Goal: Task Accomplishment & Management: Use online tool/utility

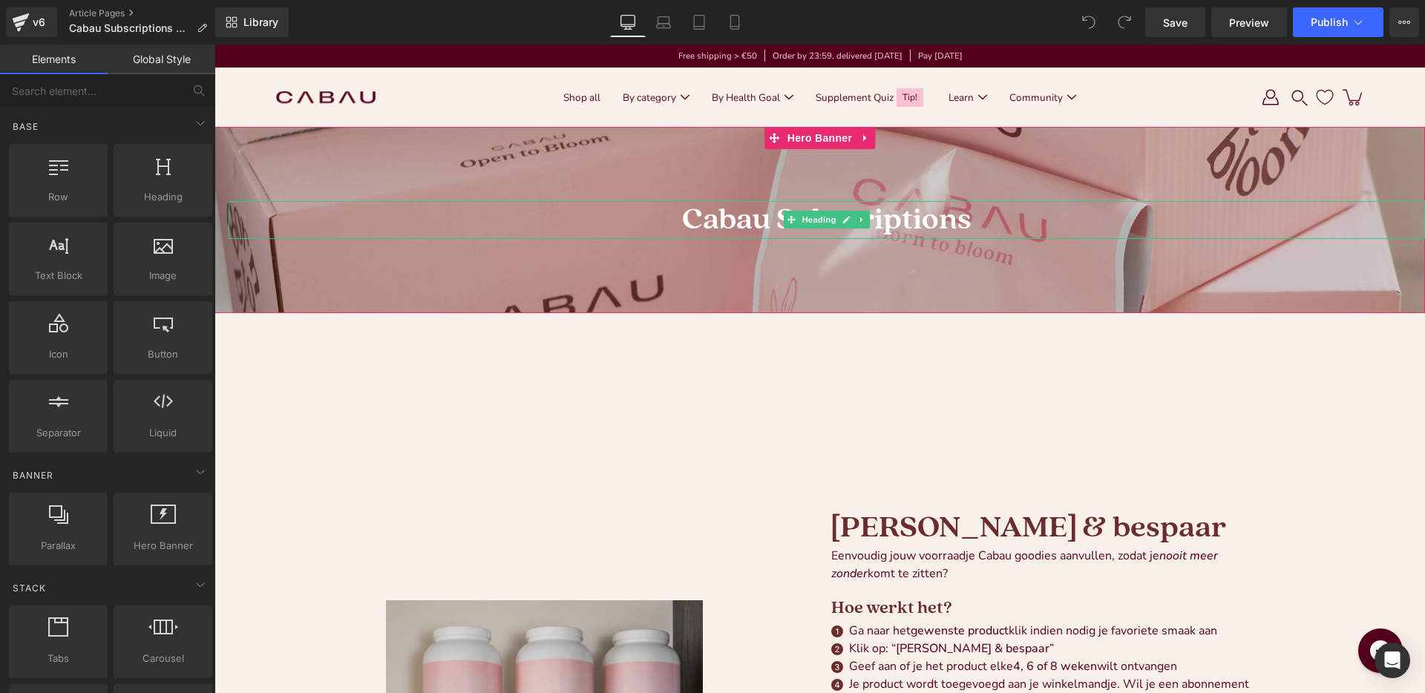
click at [520, 226] on h1 "Cabau Subscriptions" at bounding box center [827, 219] width 1197 height 37
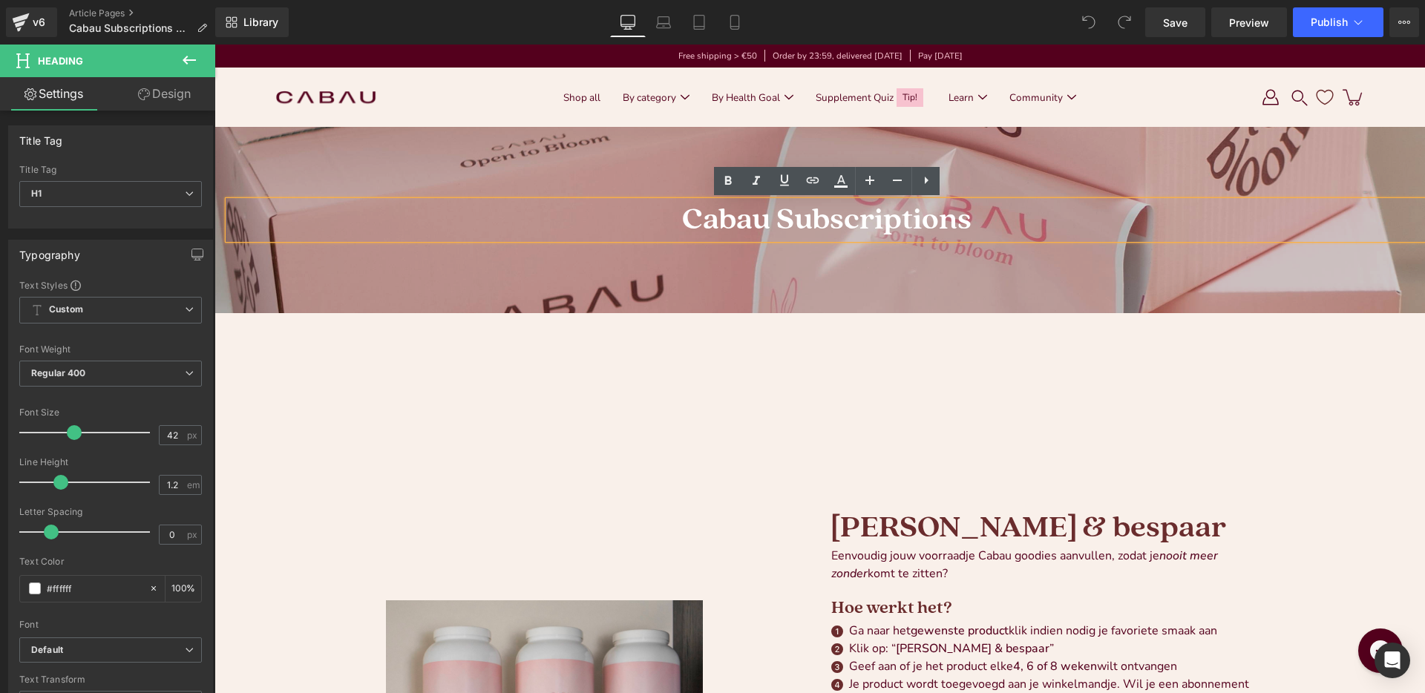
click at [480, 147] on div at bounding box center [820, 220] width 1211 height 186
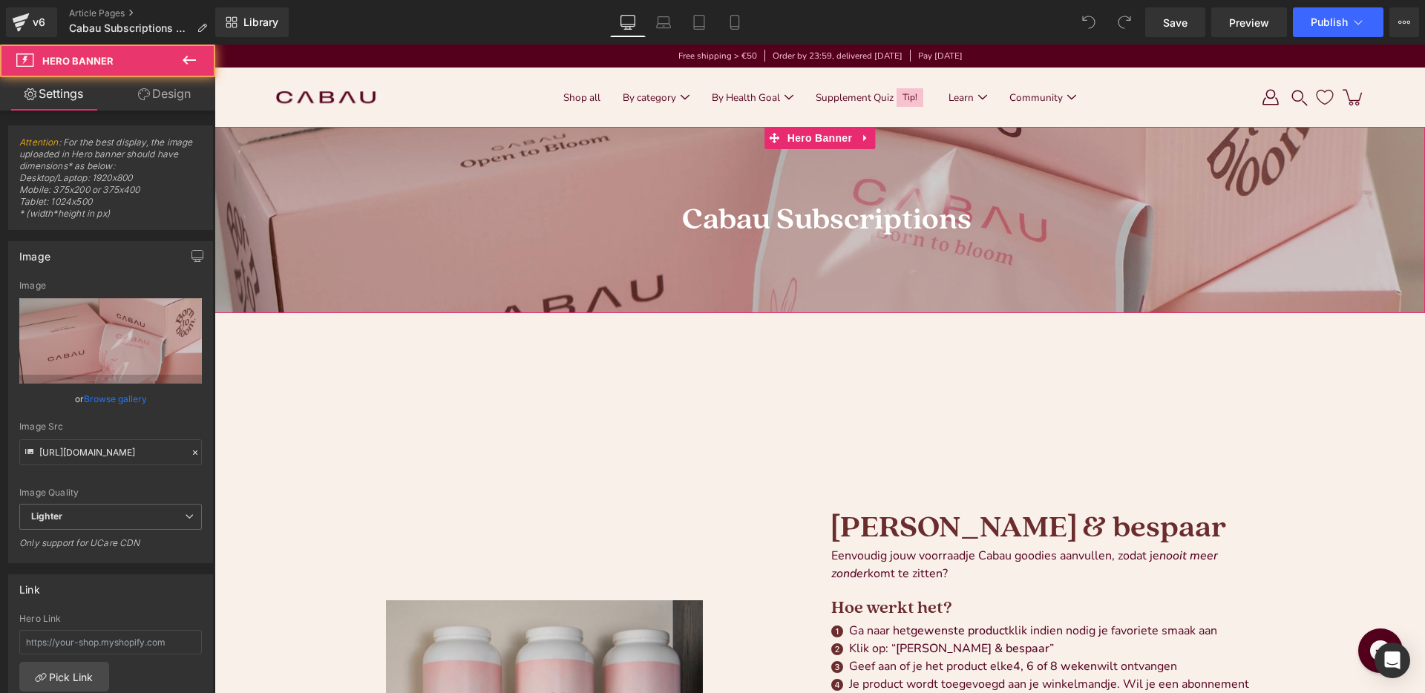
click at [461, 160] on div at bounding box center [820, 220] width 1211 height 186
click at [342, 137] on div at bounding box center [820, 220] width 1211 height 186
click at [717, 232] on h1 "Cabau Subscriptions" at bounding box center [827, 219] width 1197 height 37
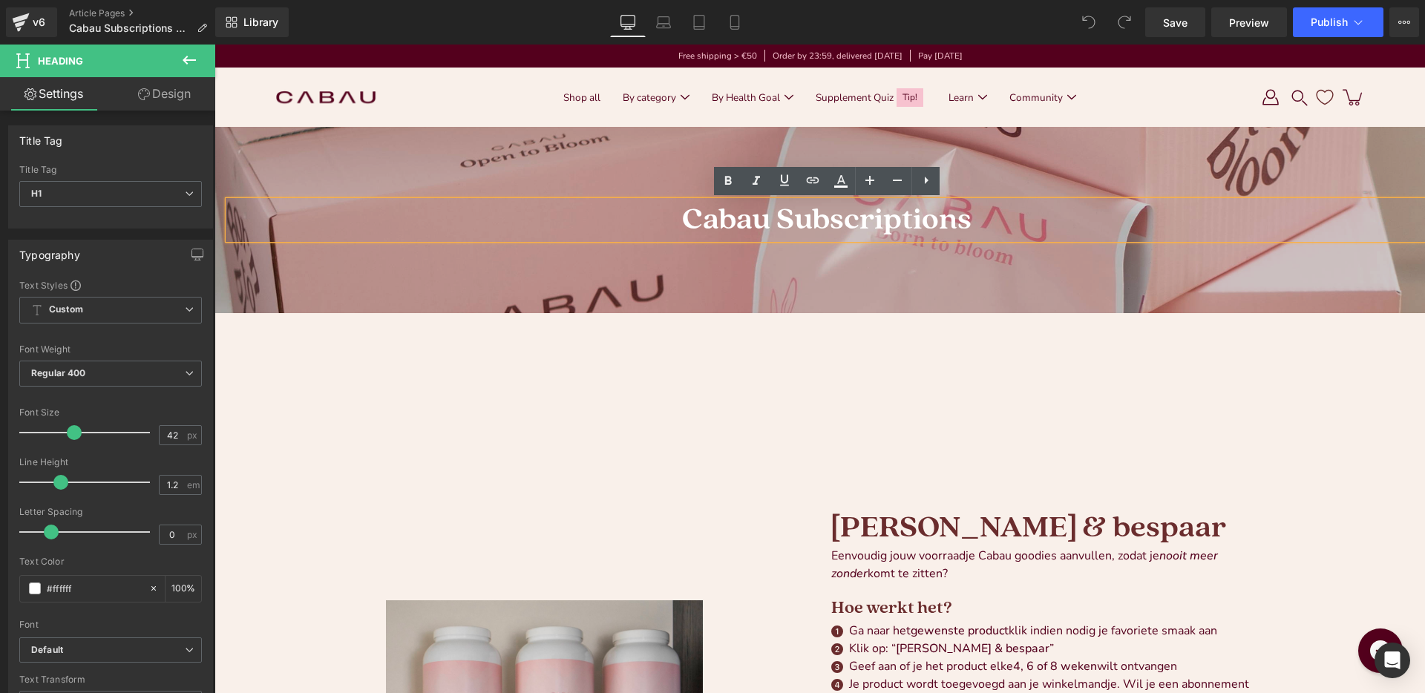
click at [489, 148] on div at bounding box center [820, 220] width 1211 height 186
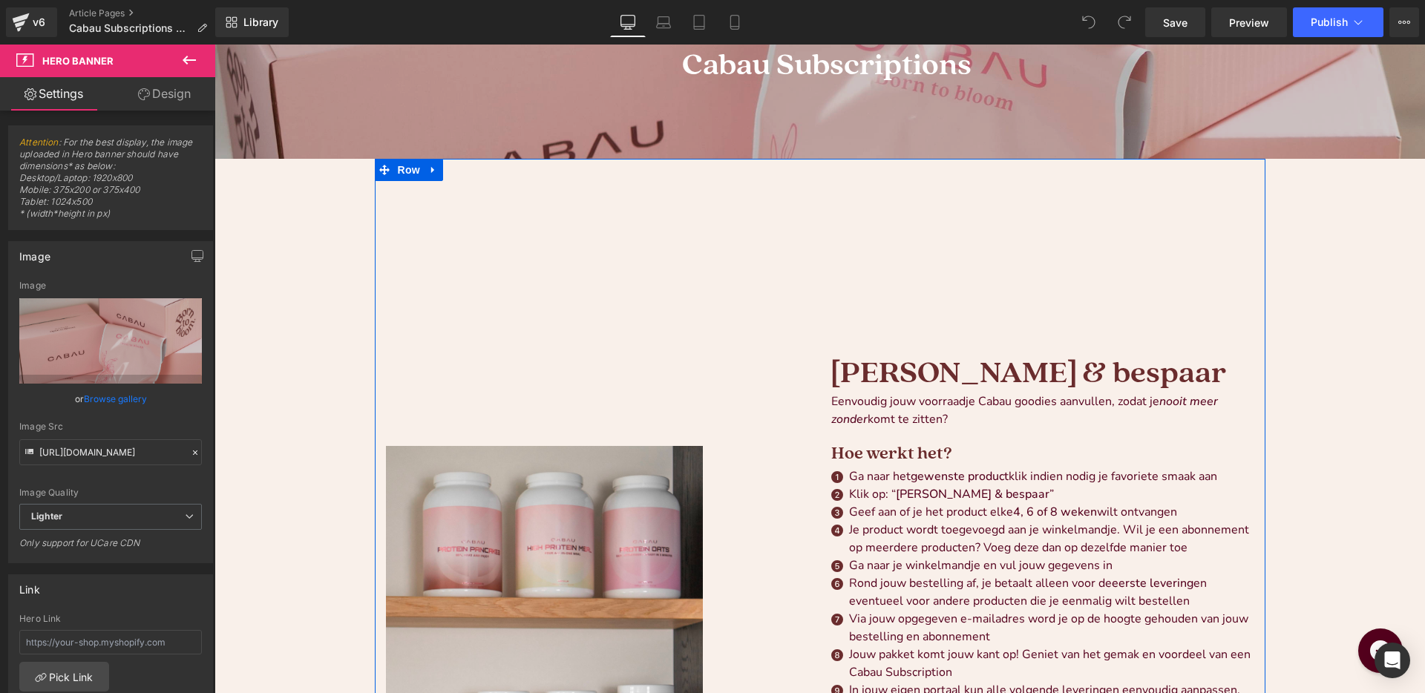
scroll to position [206, 0]
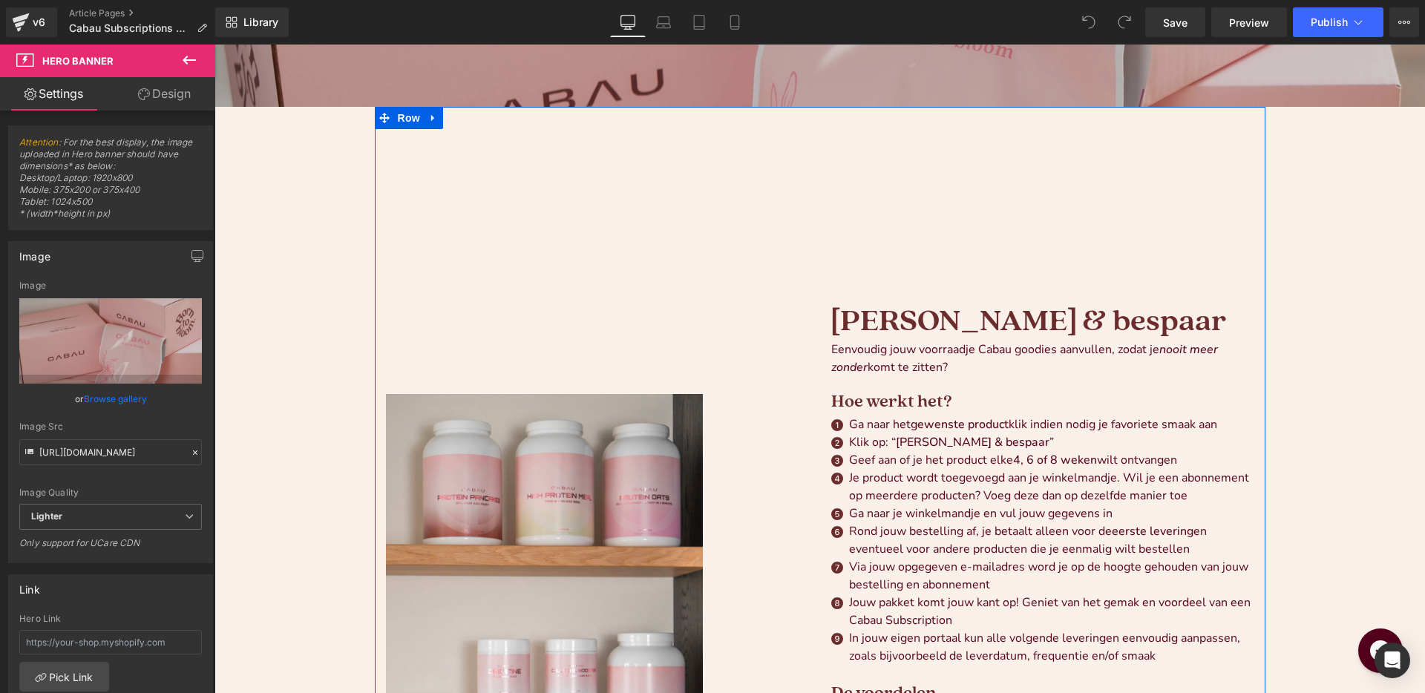
click at [611, 302] on div "Image" at bounding box center [597, 632] width 445 height 1007
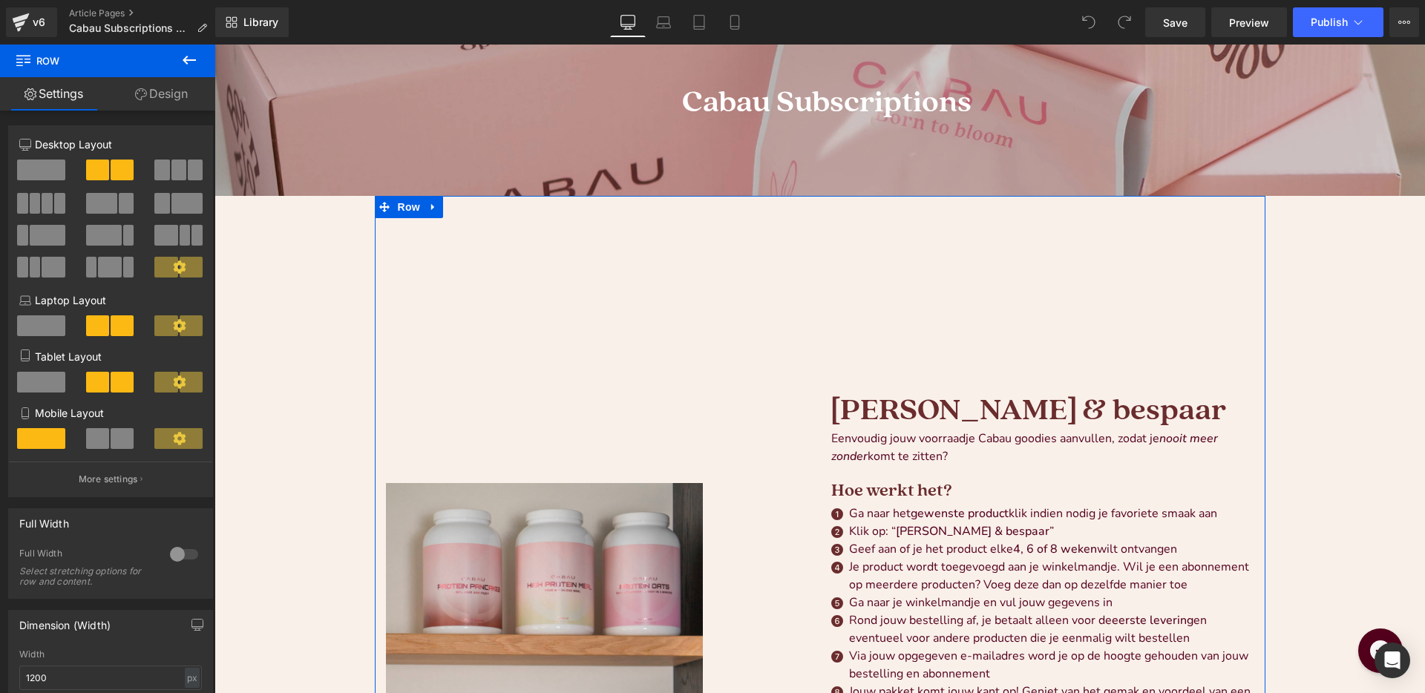
scroll to position [0, 0]
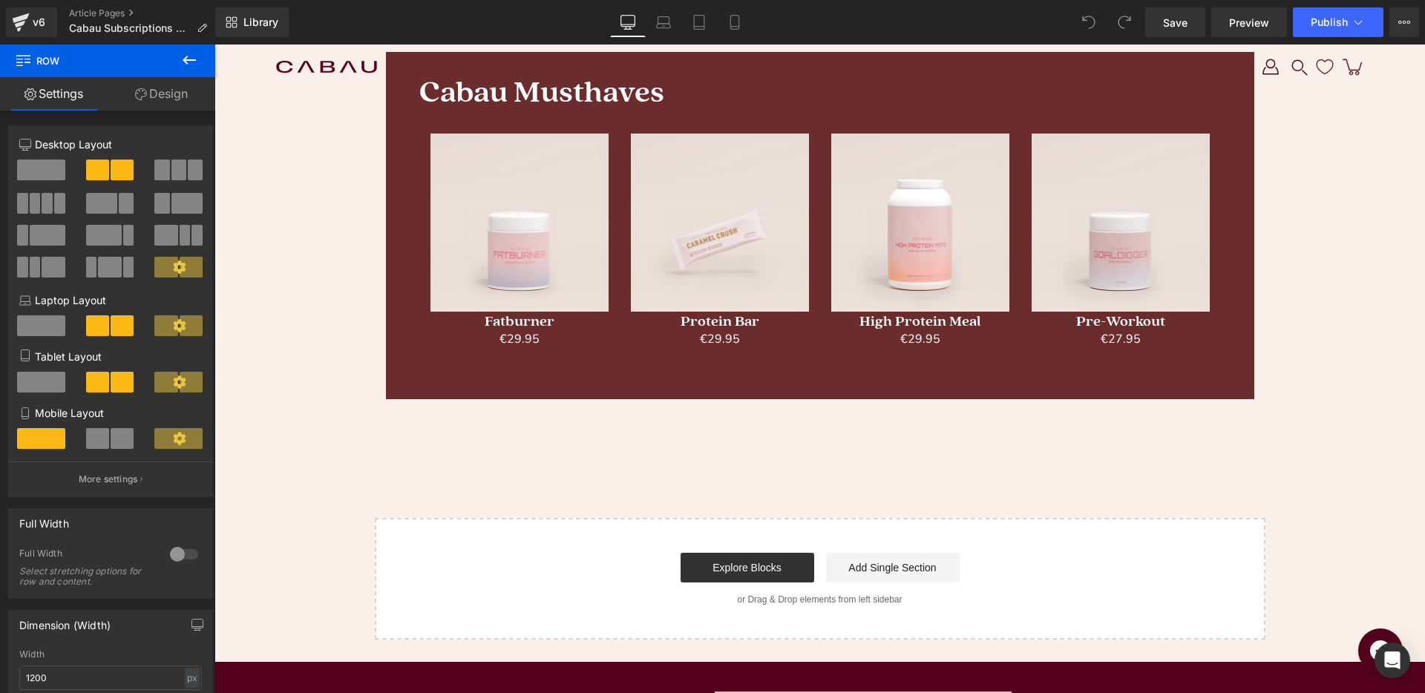
scroll to position [1154, 0]
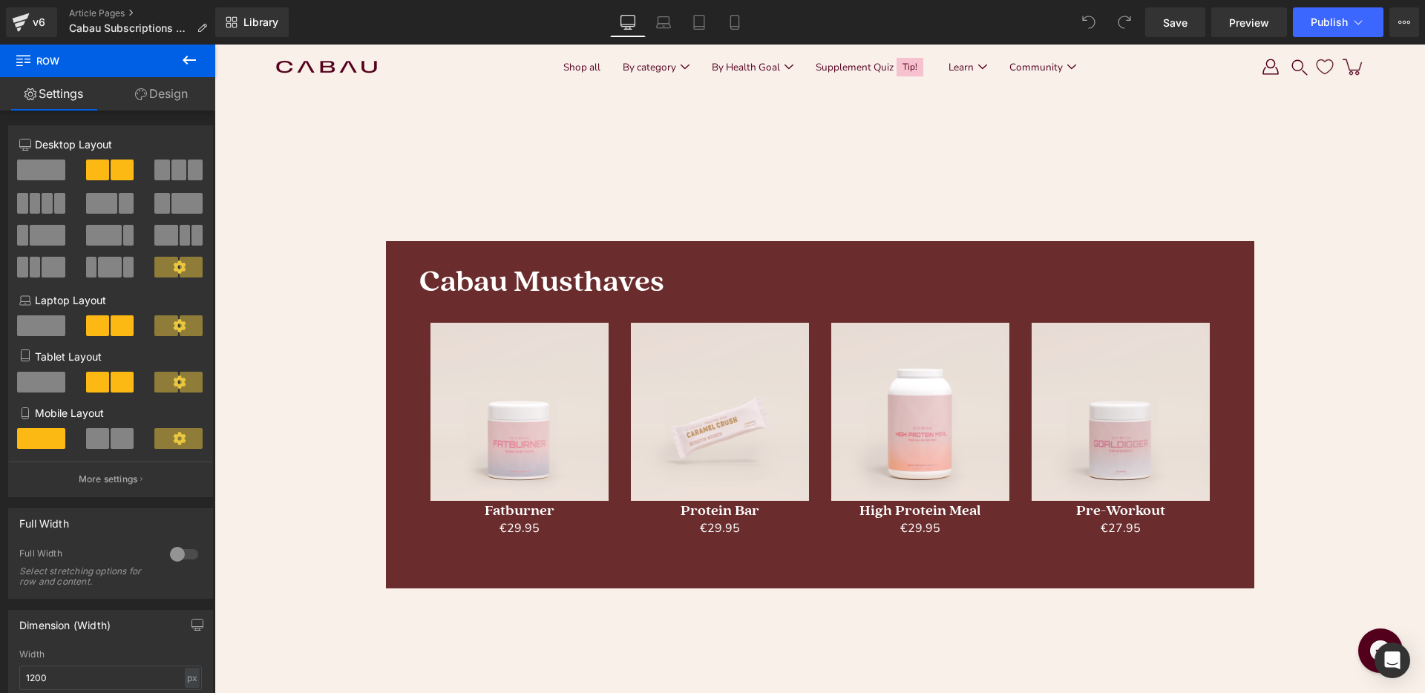
click at [576, 267] on h1 "Cabau Musthaves" at bounding box center [820, 282] width 802 height 37
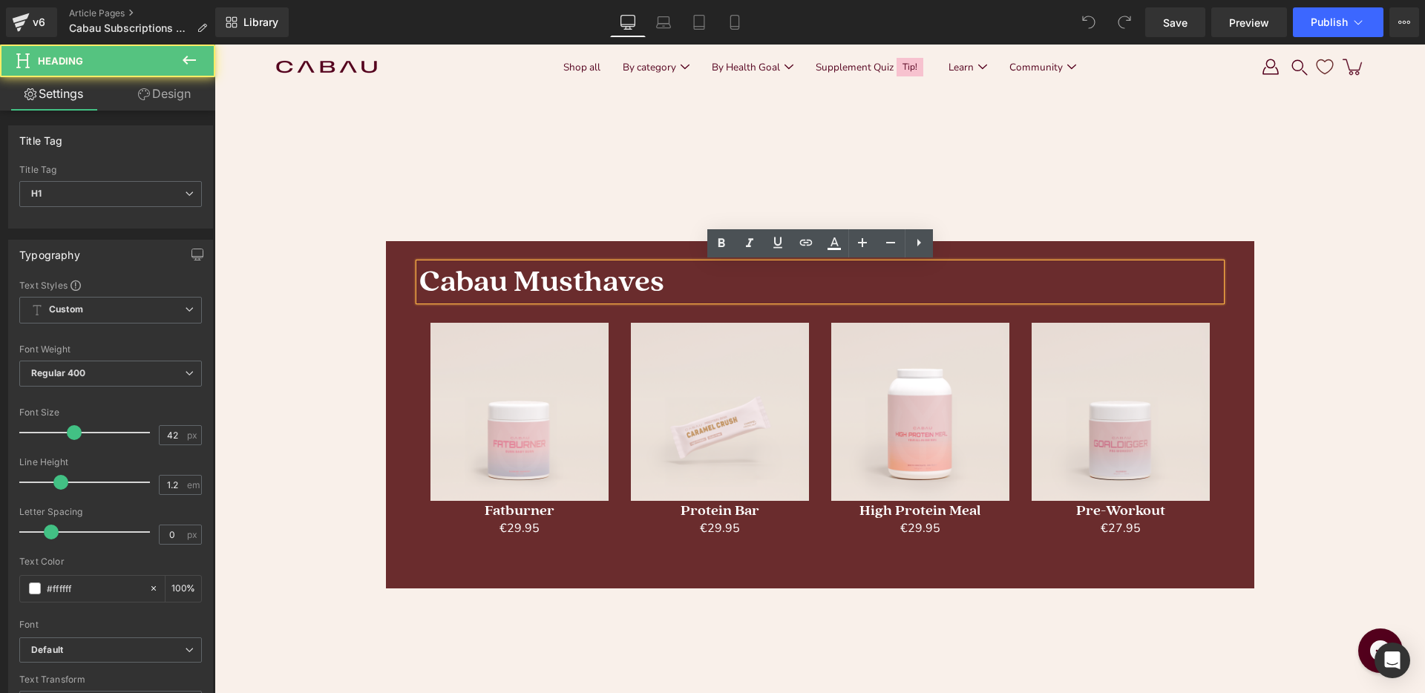
click at [392, 240] on div "Cabau Musthaves Heading Sale Off (P) Image Fatburner (P) Title €0 €29.95 Bespaa…" at bounding box center [820, 415] width 891 height 362
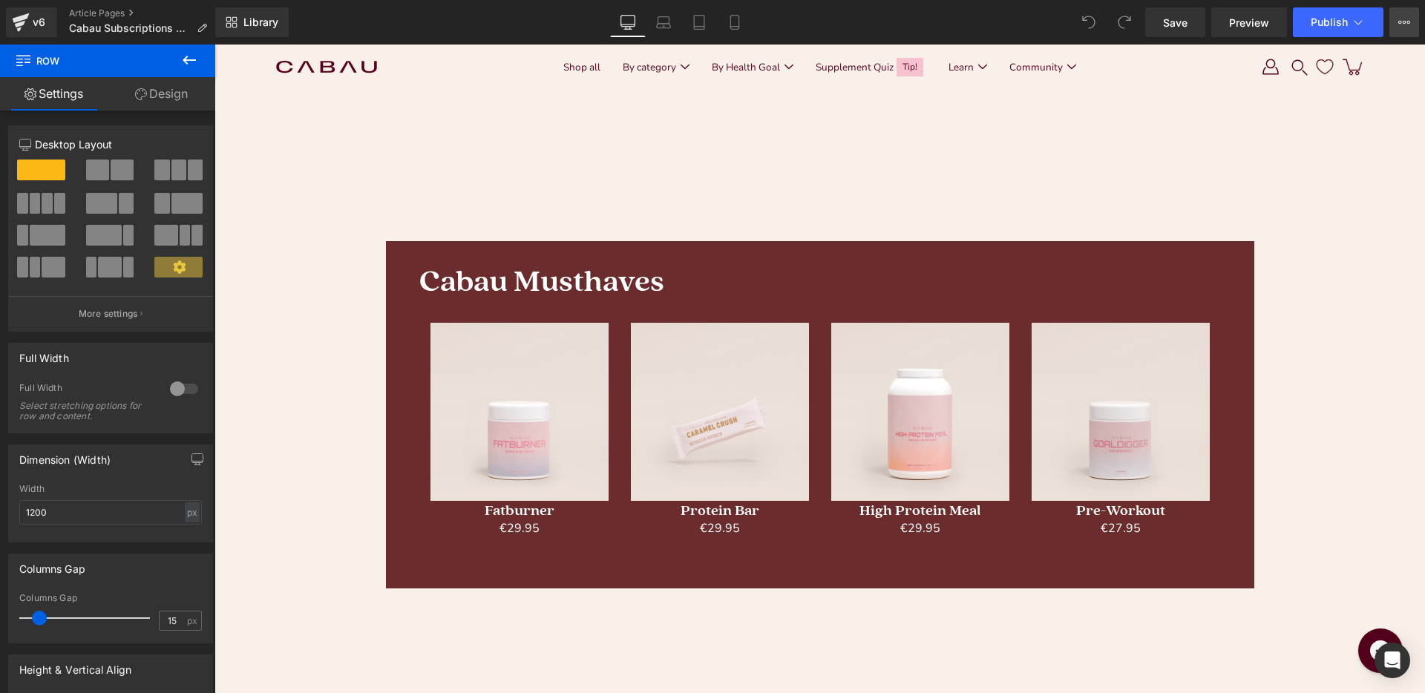
click at [1405, 27] on icon at bounding box center [1405, 22] width 12 height 12
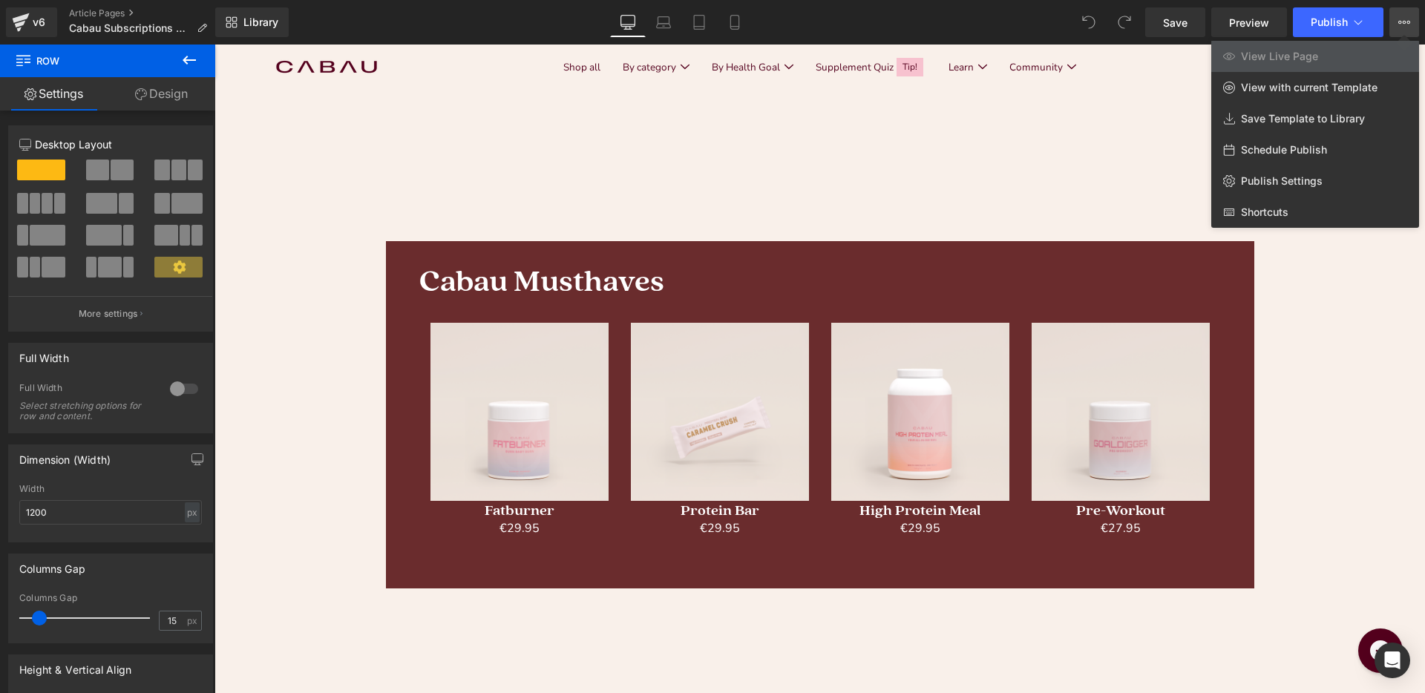
click at [1044, 154] on div at bounding box center [820, 369] width 1211 height 649
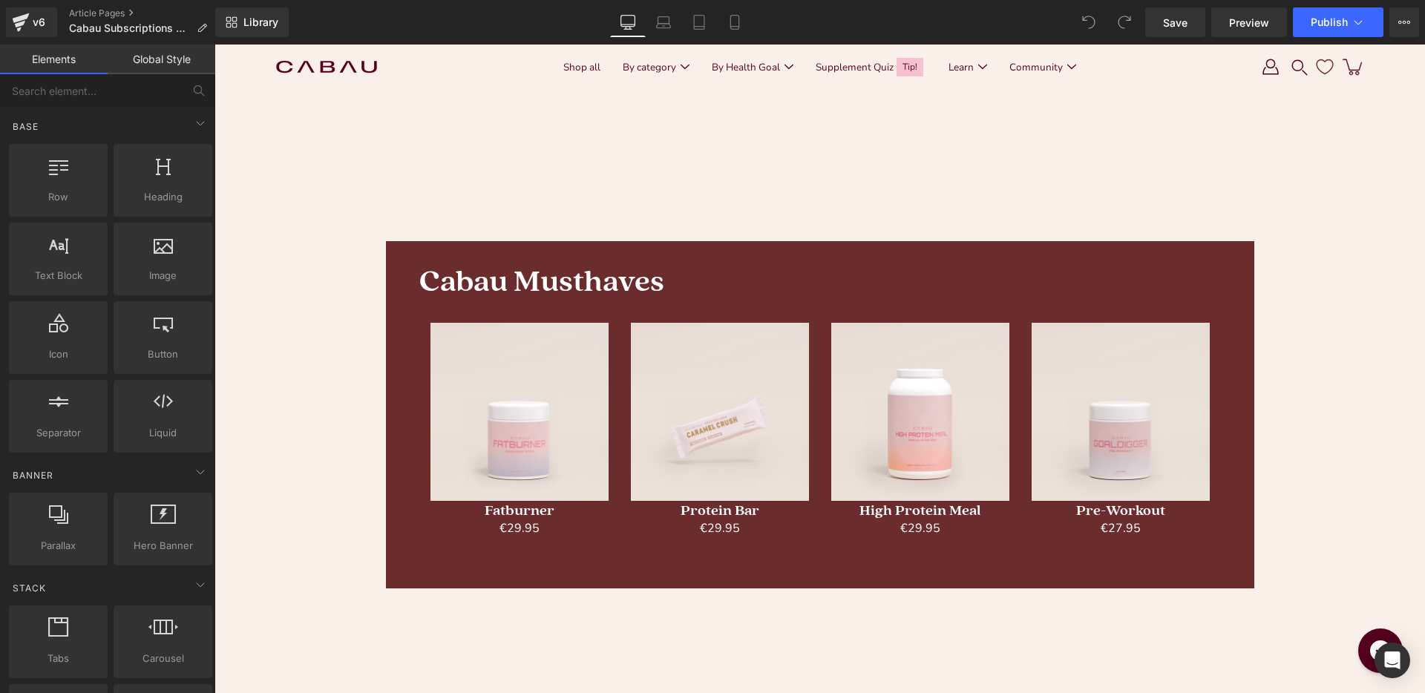
click at [403, 309] on div "Cabau Musthaves Heading Sale Off (P) Image Fatburner (P) Title €0 €29.95 Bespaa…" at bounding box center [820, 414] width 869 height 347
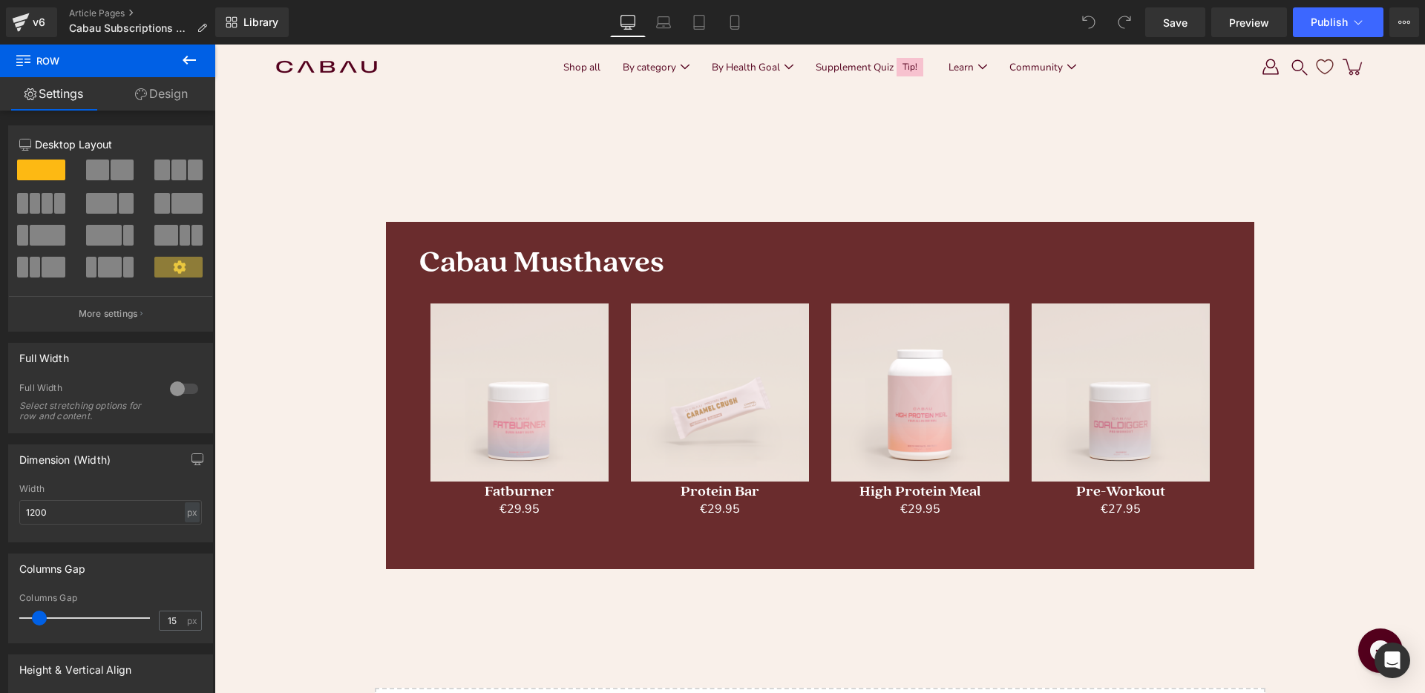
scroll to position [1621, 0]
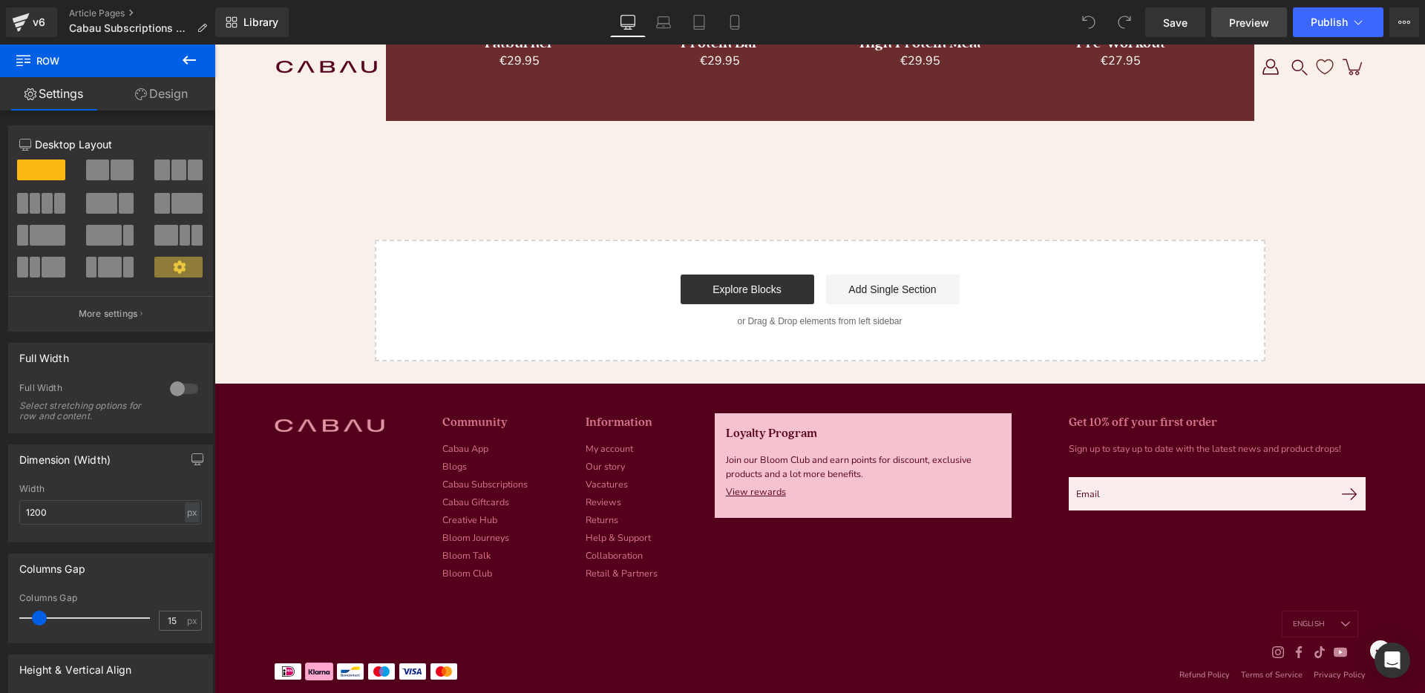
click at [1243, 19] on span "Preview" at bounding box center [1249, 23] width 40 height 16
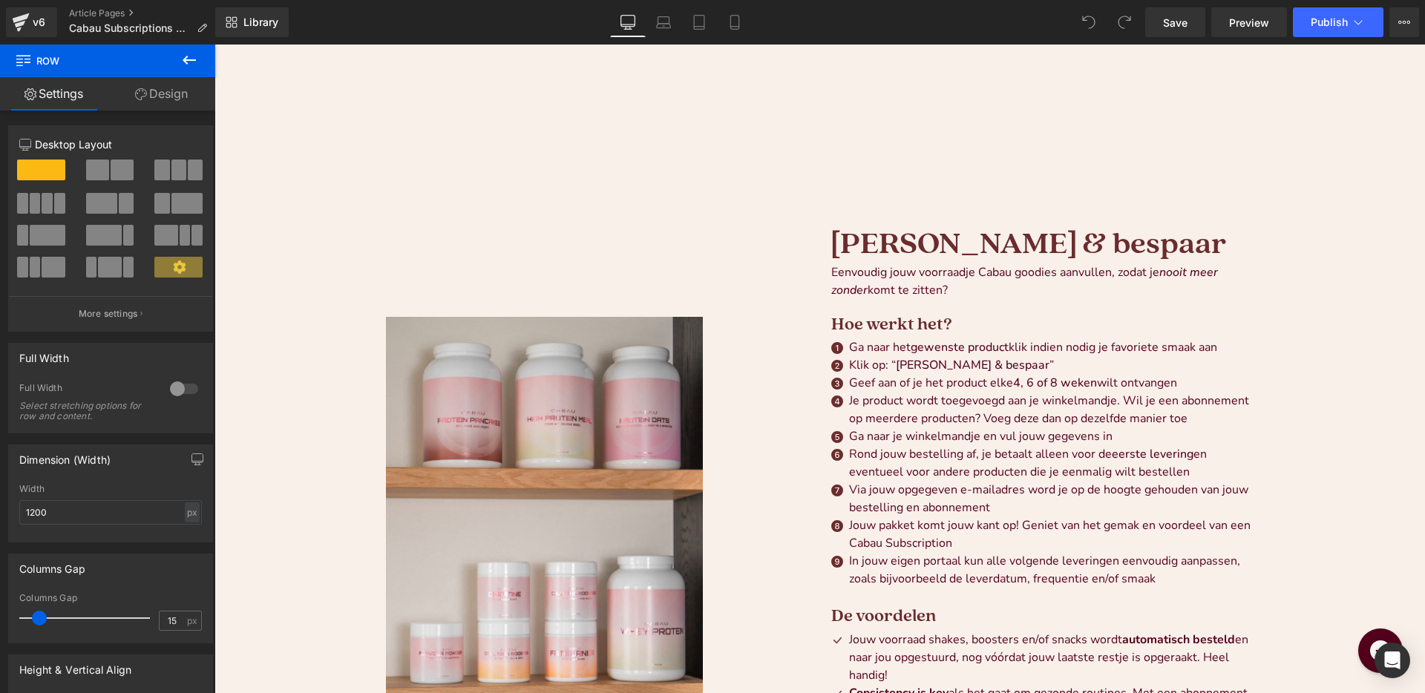
scroll to position [0, 0]
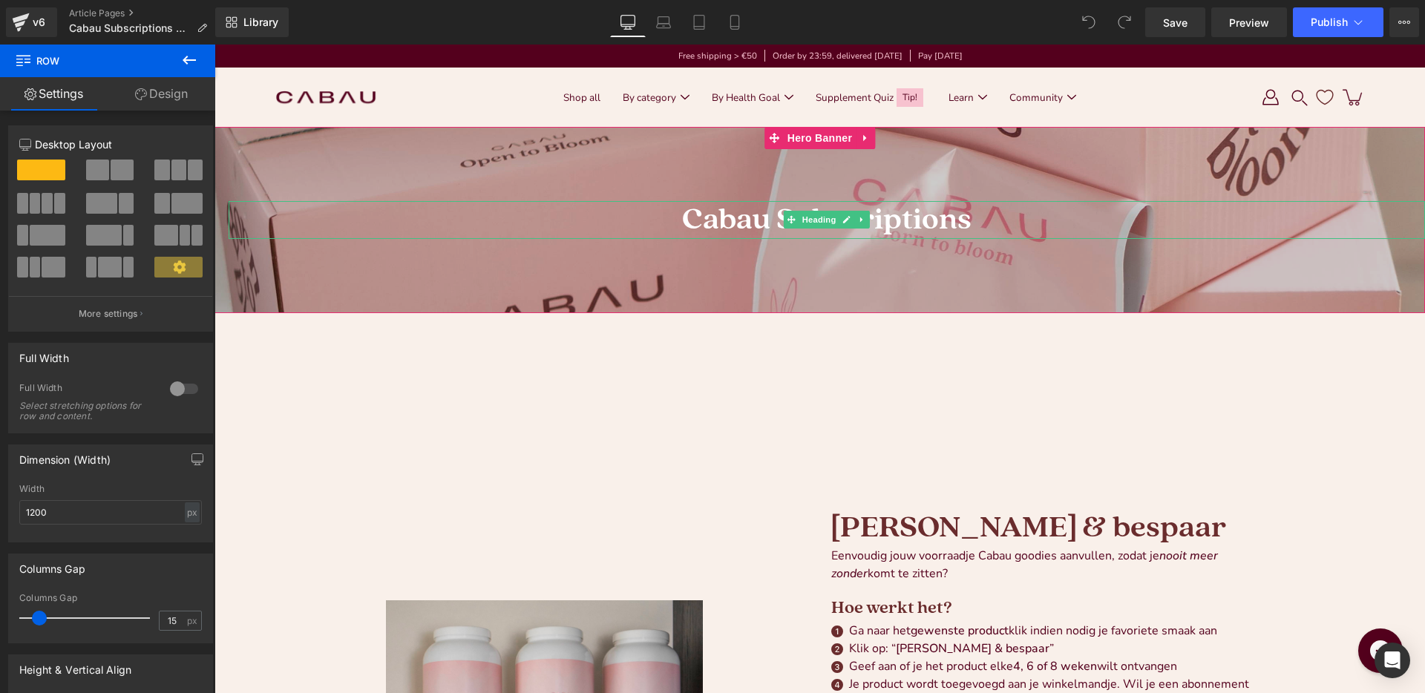
click at [686, 216] on h1 "Cabau Subscriptions" at bounding box center [827, 219] width 1197 height 37
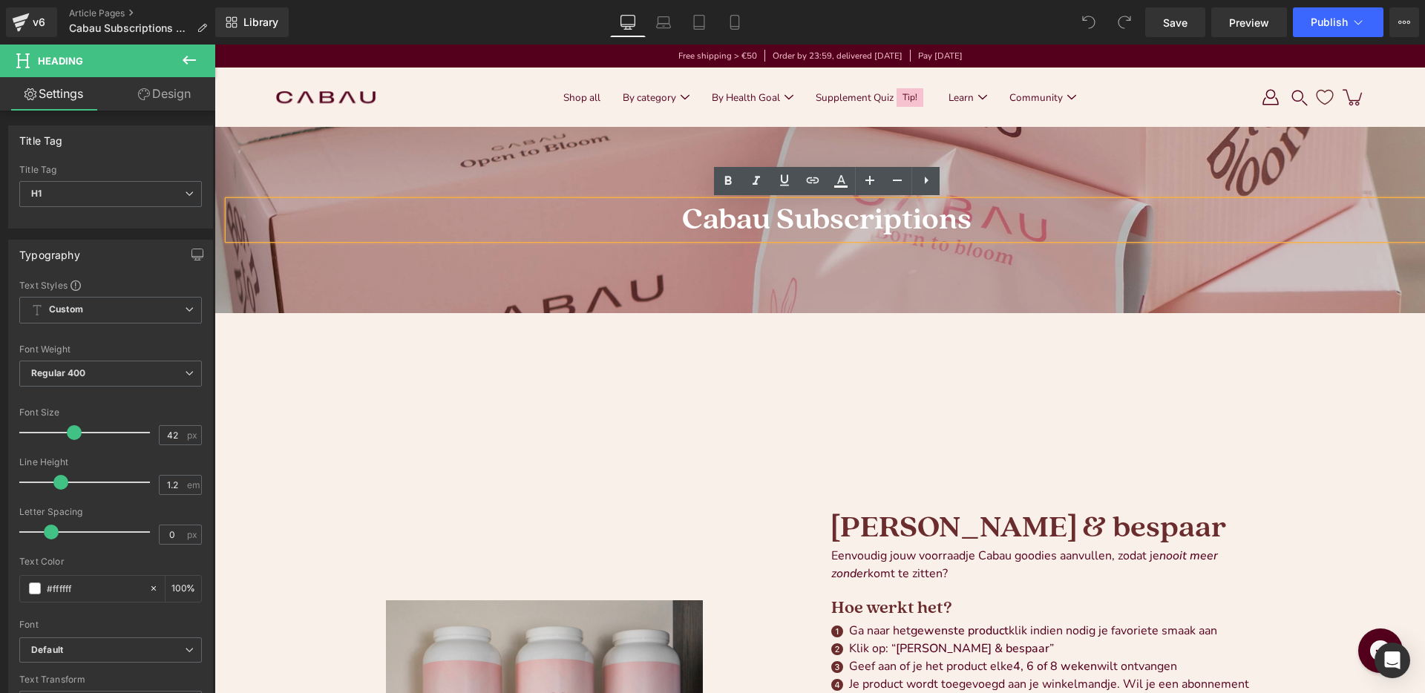
click at [529, 207] on h1 "Cabau Subscriptions" at bounding box center [827, 219] width 1197 height 37
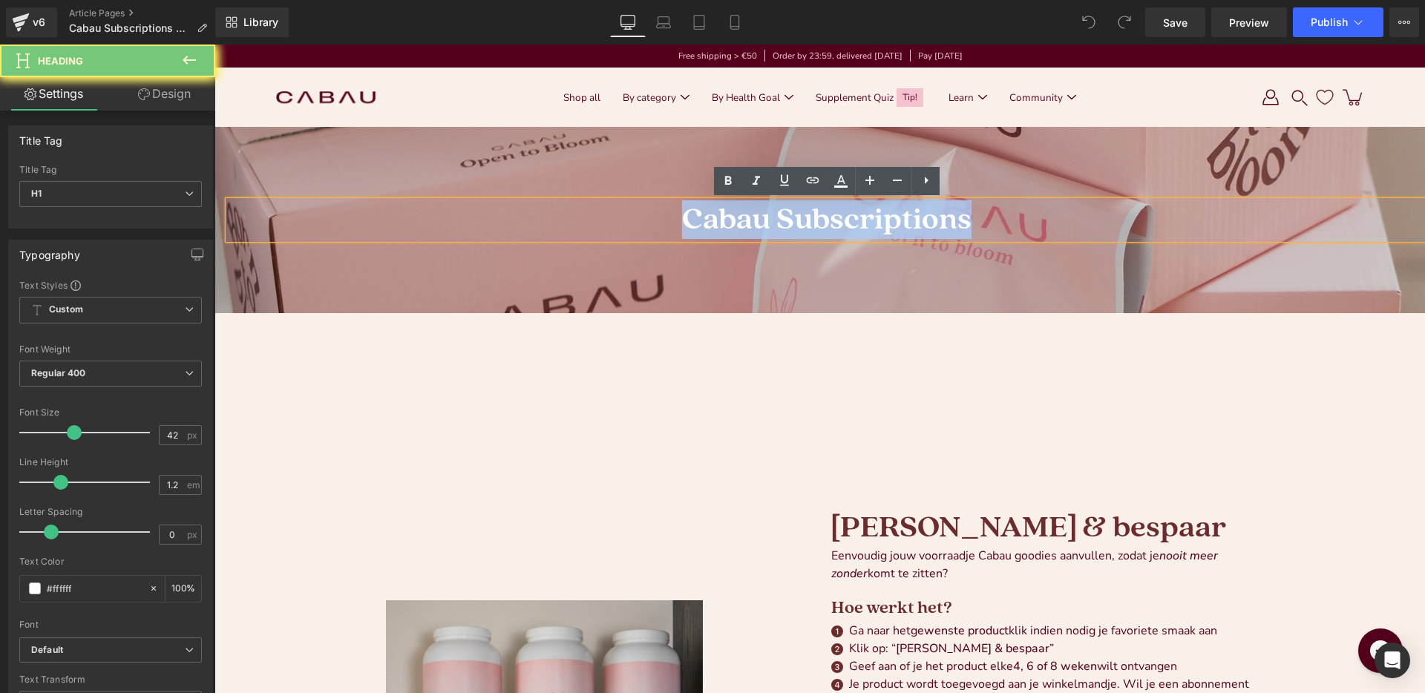
click at [529, 207] on h1 "Cabau Subscriptions" at bounding box center [827, 219] width 1197 height 37
